Goal: Task Accomplishment & Management: Complete application form

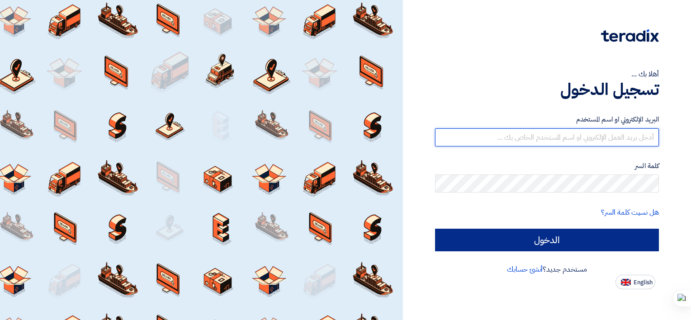
type input "[EMAIL_ADDRESS][DOMAIN_NAME]"
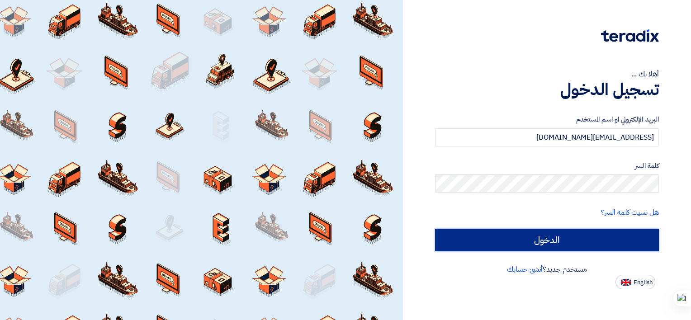
click at [572, 239] on input "الدخول" at bounding box center [547, 240] width 224 height 23
type input "Sign in"
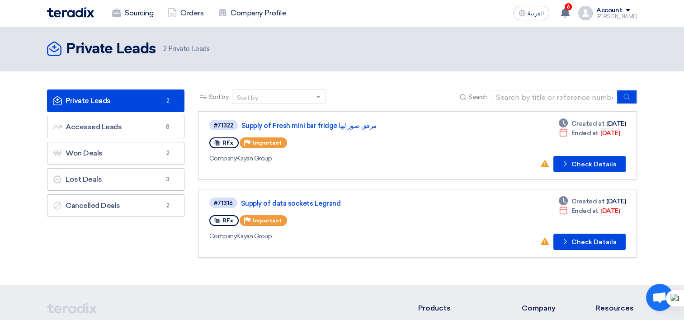
click at [160, 105] on link "Private Leads Private Leads 2" at bounding box center [115, 101] width 137 height 23
click at [143, 106] on link "Private Leads Private Leads 2" at bounding box center [115, 101] width 137 height 23
click at [570, 14] on use at bounding box center [565, 13] width 9 height 10
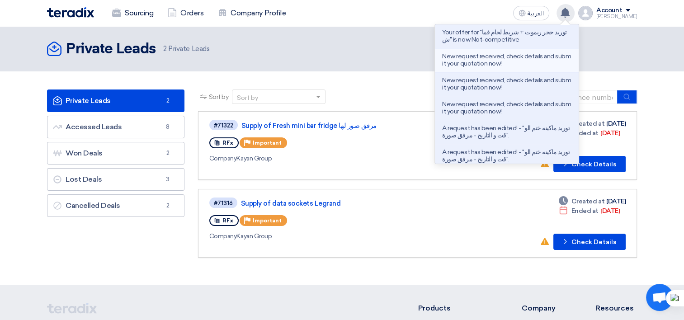
click at [525, 64] on p "New request received, check details and submit your quotation now!" at bounding box center [506, 60] width 129 height 14
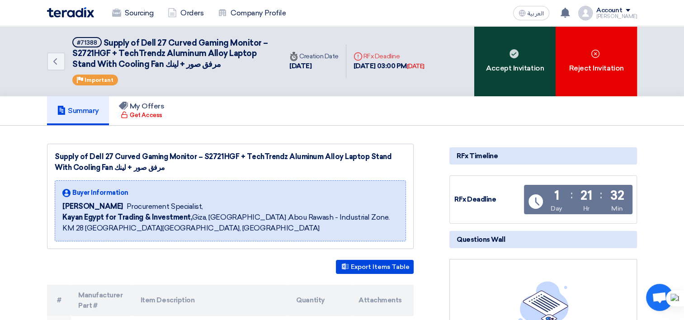
click at [505, 61] on div "Accept Invitation" at bounding box center [514, 61] width 81 height 70
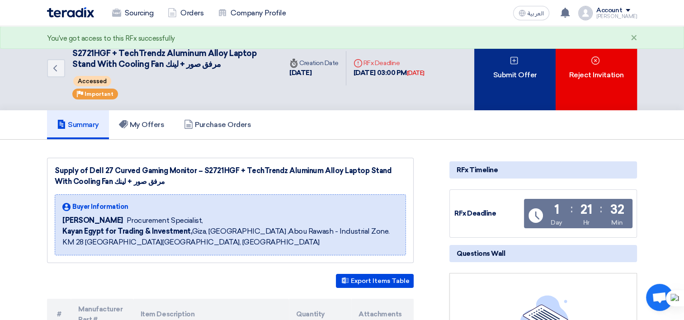
click at [529, 85] on div "Submit Offer" at bounding box center [514, 68] width 81 height 84
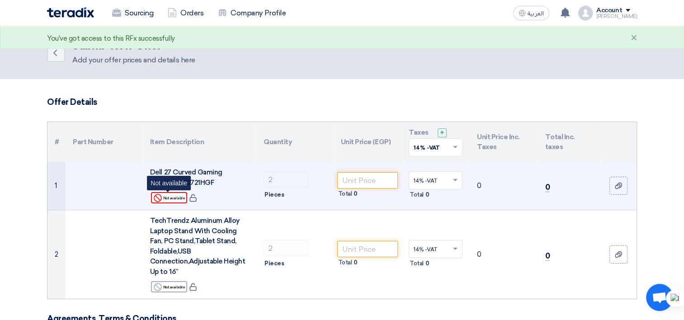
click at [179, 198] on div "Reject Not available" at bounding box center [169, 197] width 36 height 11
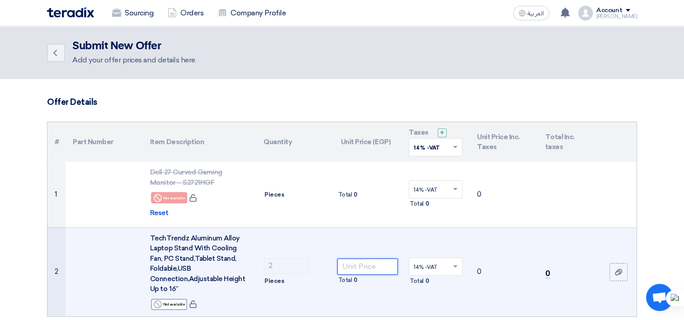
click at [355, 264] on input "number" at bounding box center [367, 267] width 61 height 16
paste input "984"
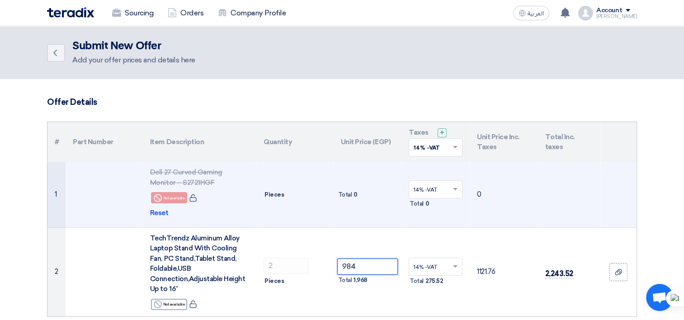
type input "984"
click at [365, 221] on td "Total 0" at bounding box center [368, 195] width 68 height 66
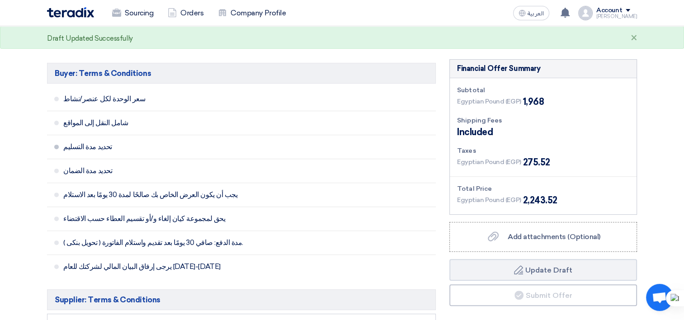
scroll to position [497, 0]
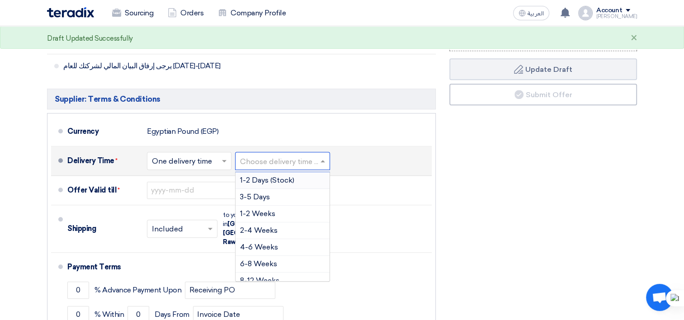
click at [306, 163] on input "text" at bounding box center [283, 161] width 86 height 13
click at [267, 206] on div "1-2 Weeks" at bounding box center [283, 214] width 94 height 17
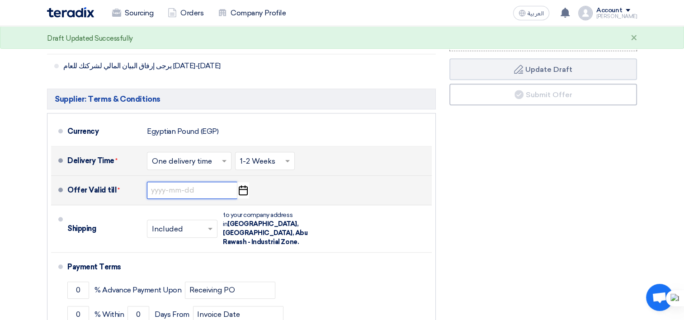
click at [211, 190] on input at bounding box center [192, 190] width 90 height 17
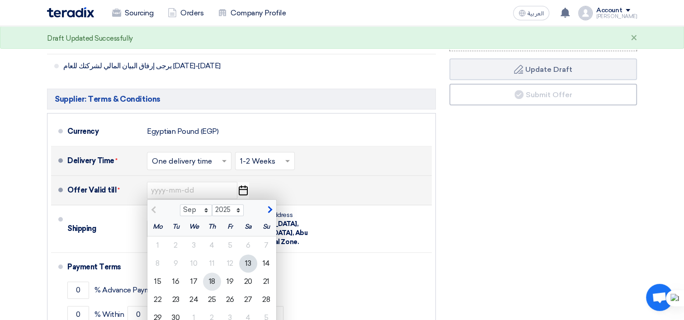
click at [211, 280] on div "18" at bounding box center [212, 282] width 18 height 18
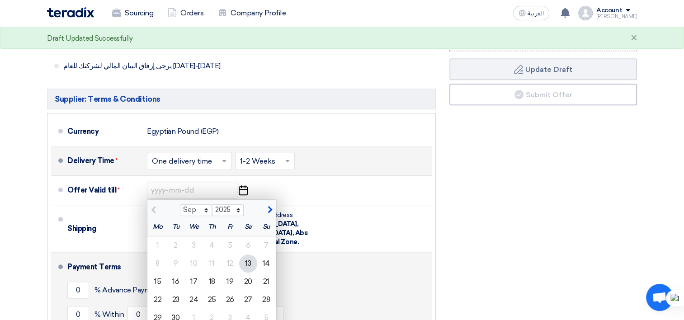
type input "[DATE]"
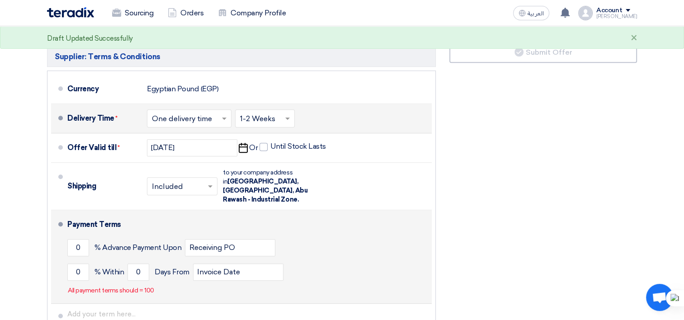
scroll to position [543, 0]
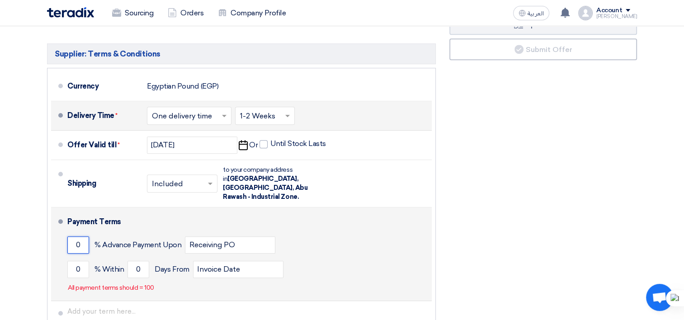
click at [72, 236] on input "0" at bounding box center [78, 244] width 22 height 17
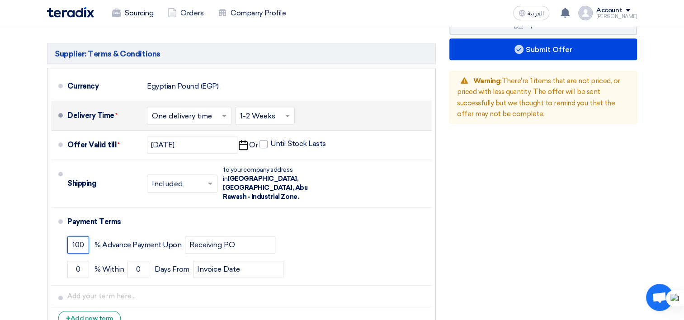
type input "100"
click at [510, 186] on div "Financial Offer Summary Subtotal Egyptian Pound (EGP) 1,968 Shipping Fees" at bounding box center [543, 75] width 201 height 524
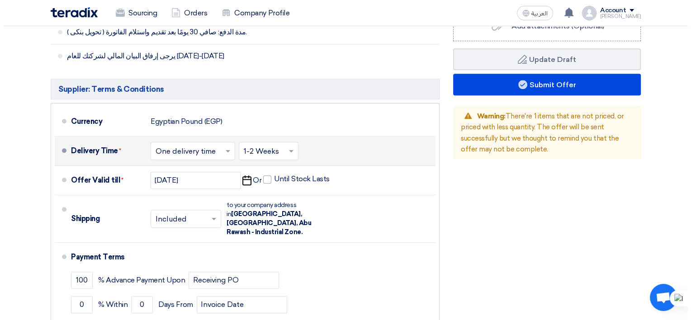
scroll to position [452, 0]
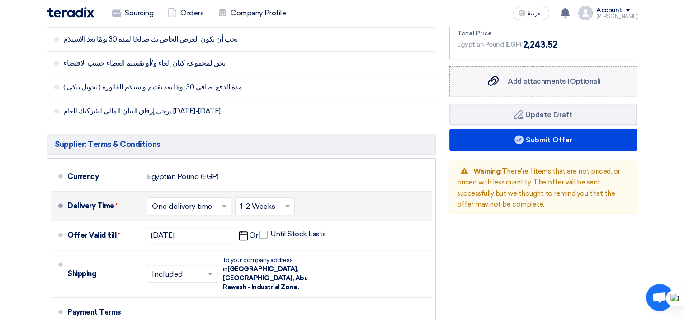
click at [525, 80] on span "Add attachments (Optional)" at bounding box center [554, 81] width 93 height 9
click at [0, 0] on input "Add attachments (Optional) Add attachments (Optional)" at bounding box center [0, 0] width 0 height 0
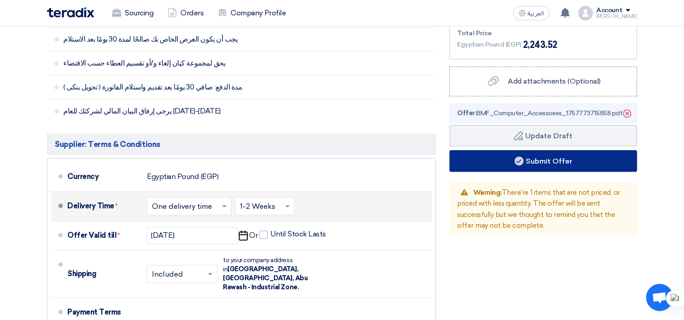
click at [480, 157] on button "Submit Offer" at bounding box center [543, 161] width 188 height 22
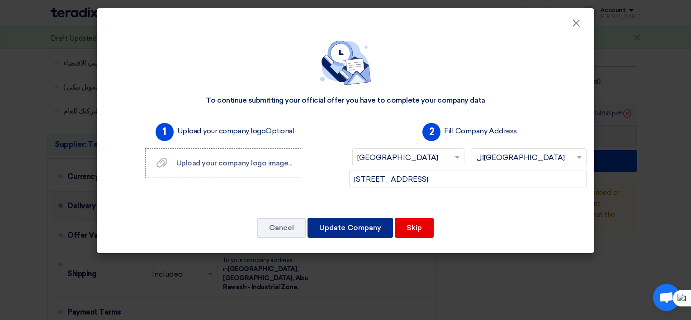
click at [365, 234] on button "Update Company" at bounding box center [349, 228] width 85 height 20
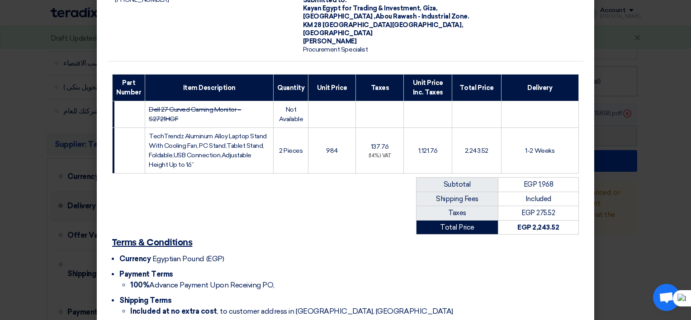
scroll to position [159, 0]
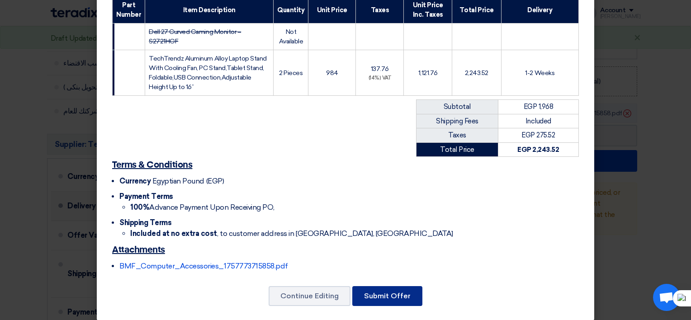
click at [364, 290] on button "Submit Offer" at bounding box center [387, 296] width 70 height 20
